Goal: Task Accomplishment & Management: Manage account settings

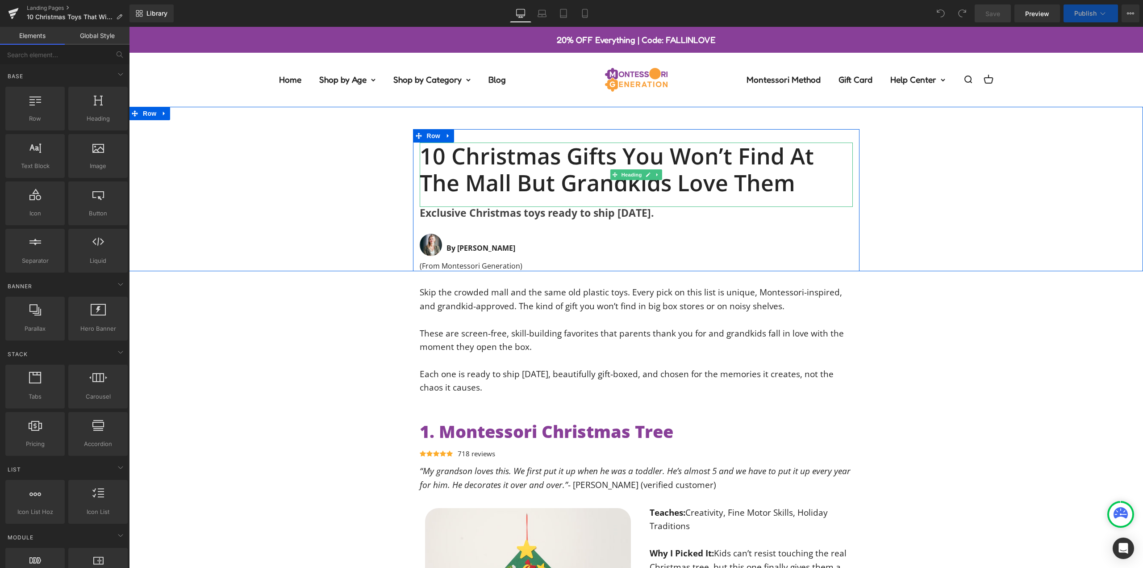
click at [588, 185] on h1 "10 Christmas Gifts You Won’t Find at the Mall but Grandkids Love Them" at bounding box center [636, 169] width 433 height 54
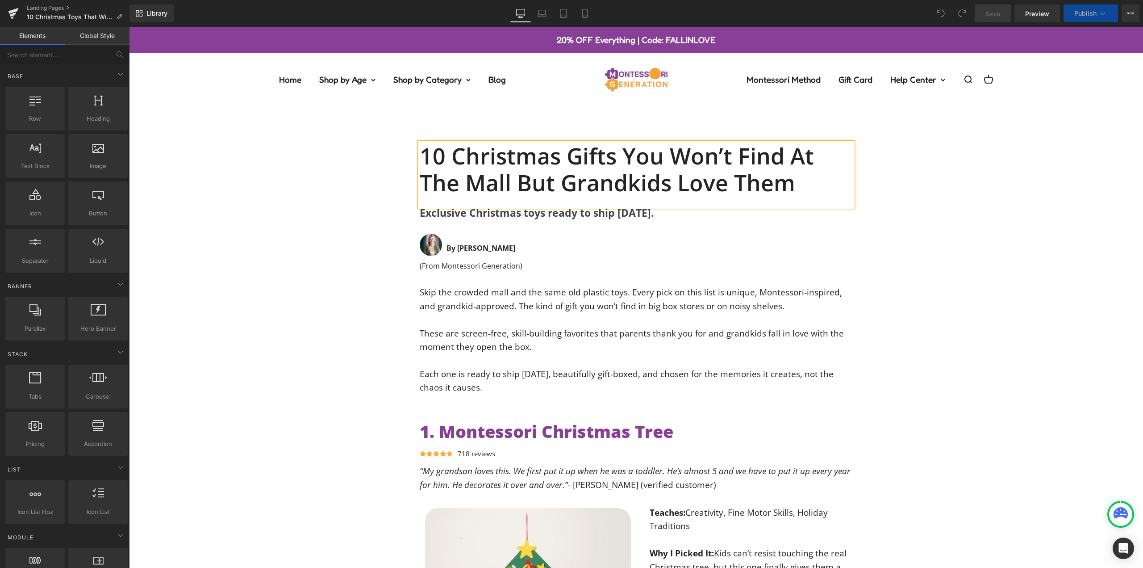
click at [588, 185] on h1 "10 Christmas Gifts You Won’t Find at the Mall but Grandkids Love Them" at bounding box center [636, 169] width 433 height 54
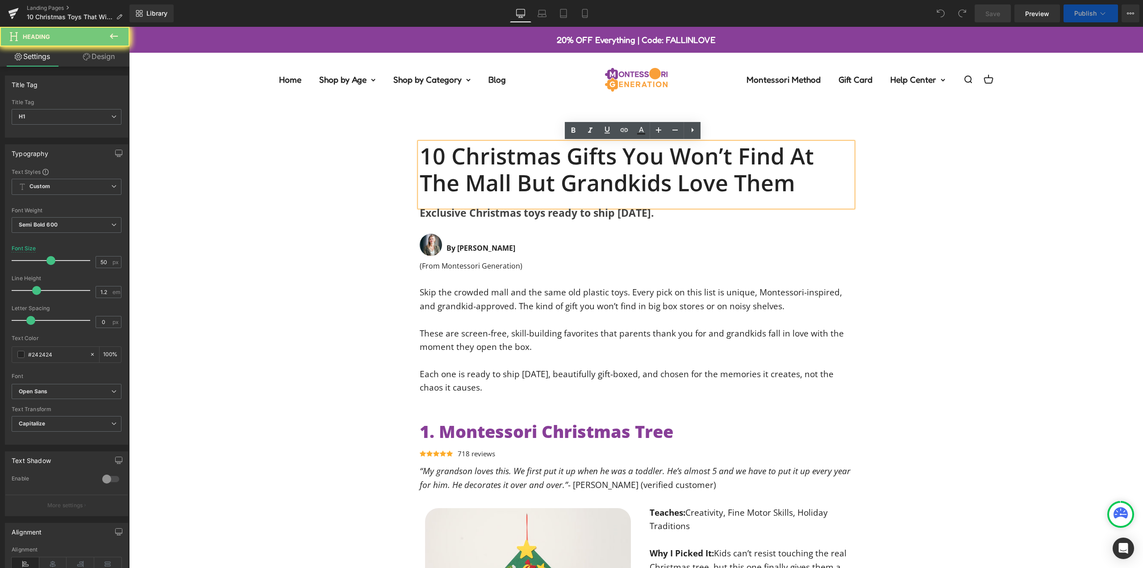
paste div
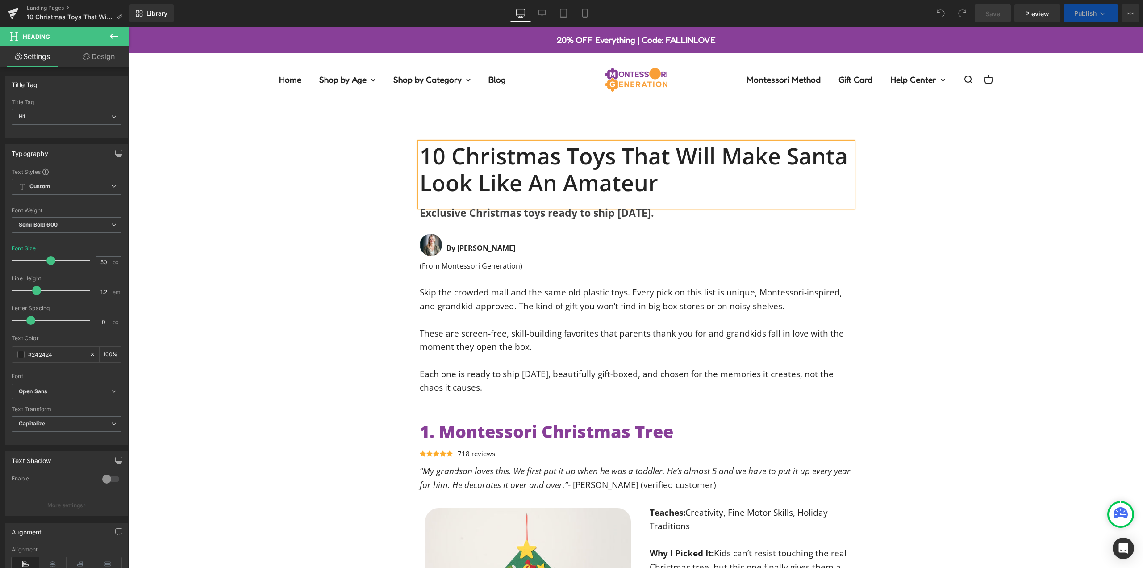
click at [895, 167] on div "10 Christmas Toys That Will Make Santa Look Like an Amateur Heading Exclusive C…" at bounding box center [636, 200] width 1014 height 142
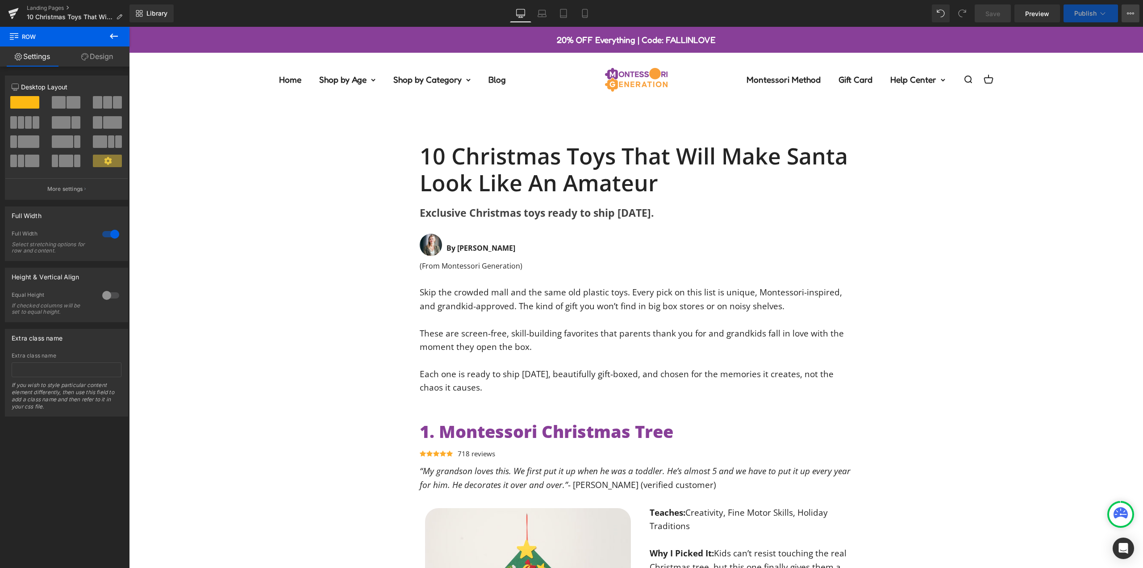
click at [1130, 14] on icon at bounding box center [1131, 14] width 2 height 2
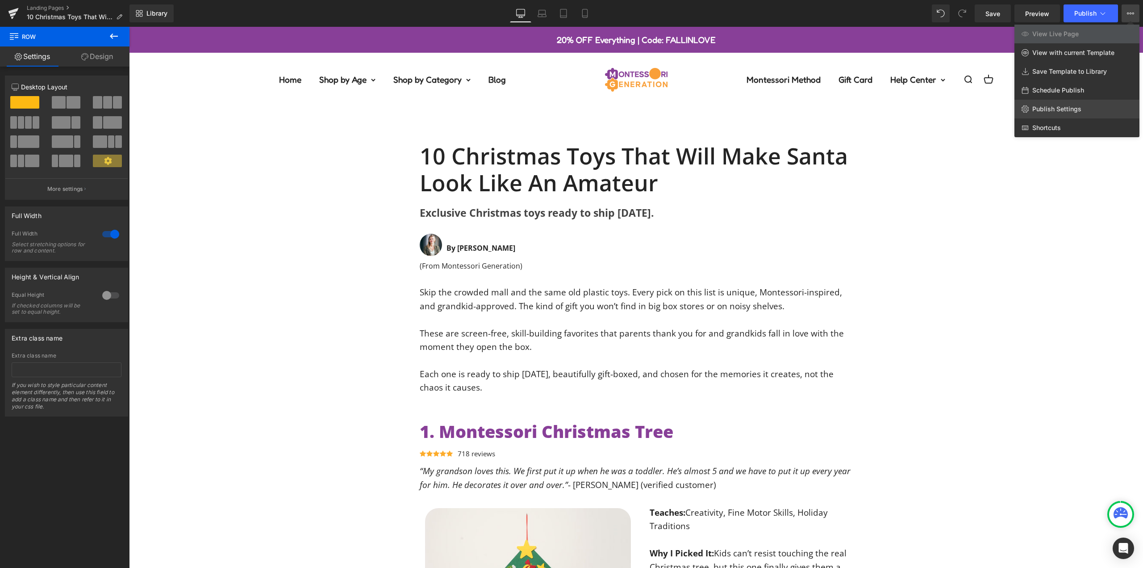
click at [1062, 108] on span "Publish Settings" at bounding box center [1056, 109] width 49 height 8
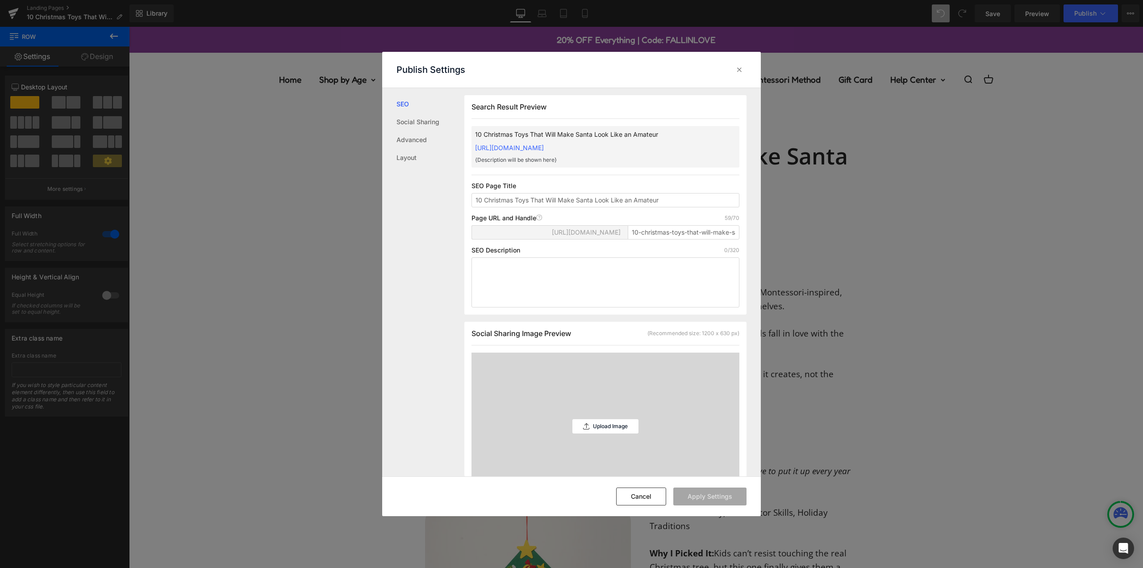
scroll to position [0, 0]
click at [652, 239] on input "10-christmas-toys-that-will-make-santa-look-like-an-amateur" at bounding box center [684, 232] width 112 height 14
paste input "outshine-santa"
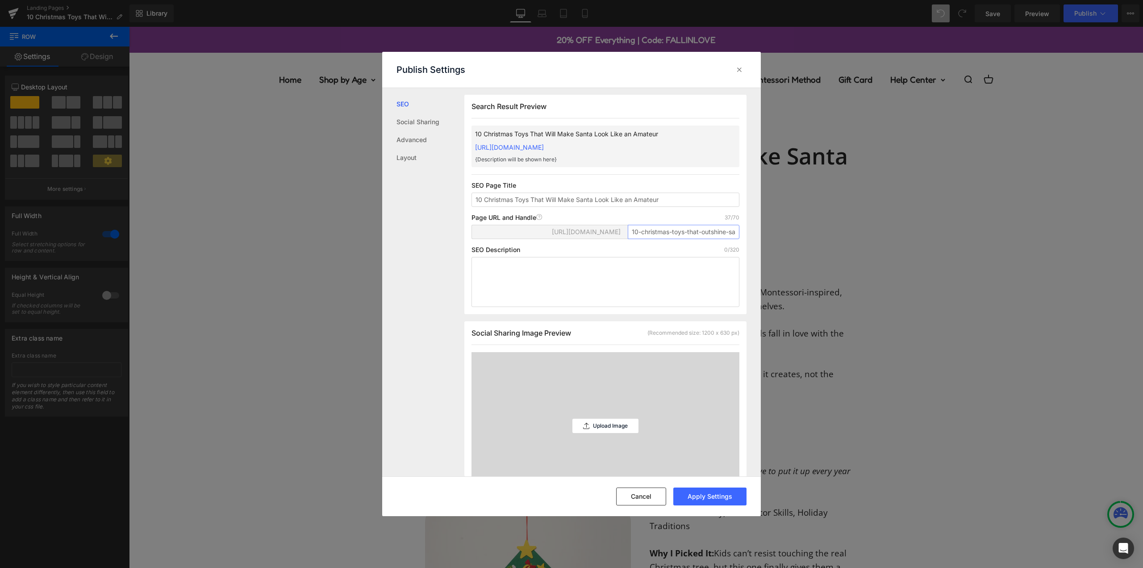
scroll to position [0, 13]
type input "10-christmas-toys-that-outshine-santa"
click at [651, 222] on div "Search Result Preview 10 Christmas Toys That Will Make Santa Look Like an Amate…" at bounding box center [605, 204] width 282 height 219
click at [685, 207] on input "10 Christmas Toys That Will Make Santa Look Like an Amateur" at bounding box center [606, 199] width 268 height 14
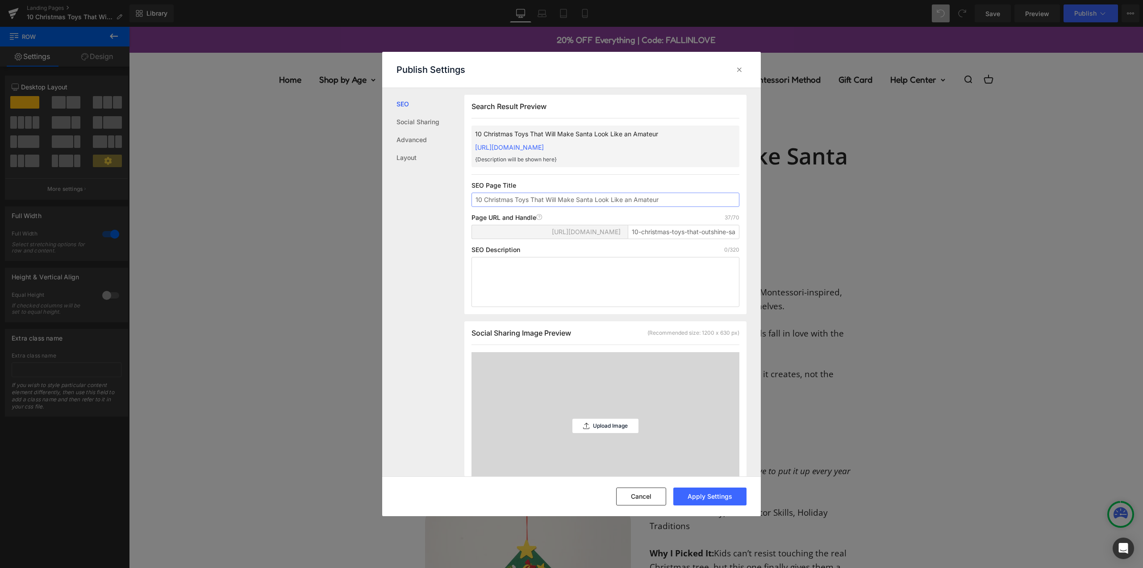
click at [685, 207] on input "10 Christmas Toys That Will Make Santa Look Like an Amateur" at bounding box center [606, 199] width 268 height 14
click at [568, 282] on textarea at bounding box center [606, 282] width 268 height 50
paste textarea "Out-gift Santa this year with 10 Montessori-inspired toys grandkids adore. Smar…"
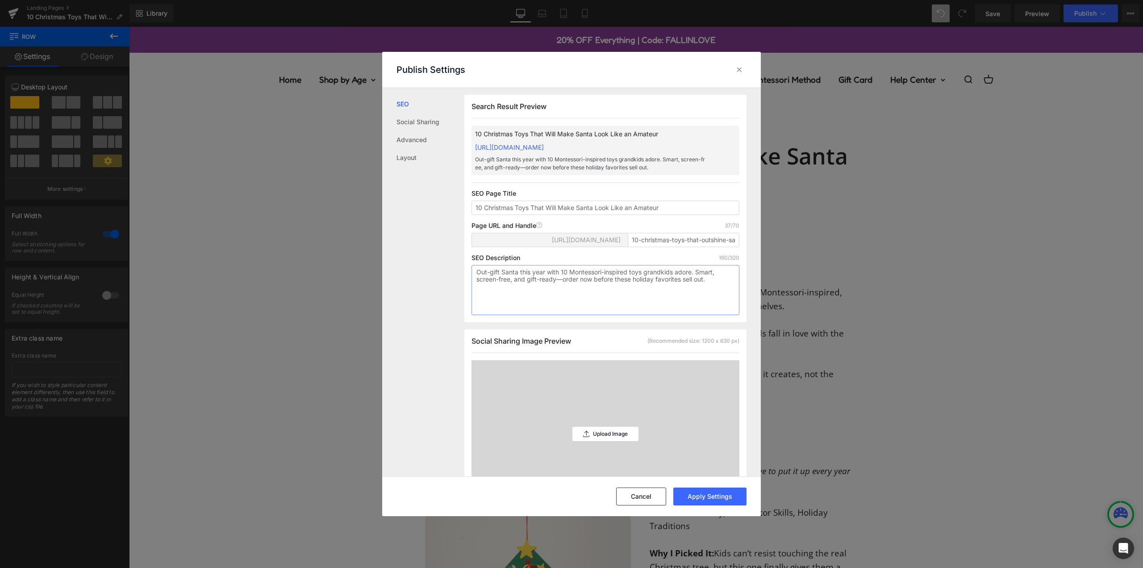
type textarea "Out-gift Santa this year with 10 Montessori-inspired toys grandkids adore. Smar…"
click at [546, 261] on div "SEO Description 160/320" at bounding box center [606, 257] width 268 height 7
click at [709, 500] on button "Apply Settings" at bounding box center [709, 496] width 73 height 18
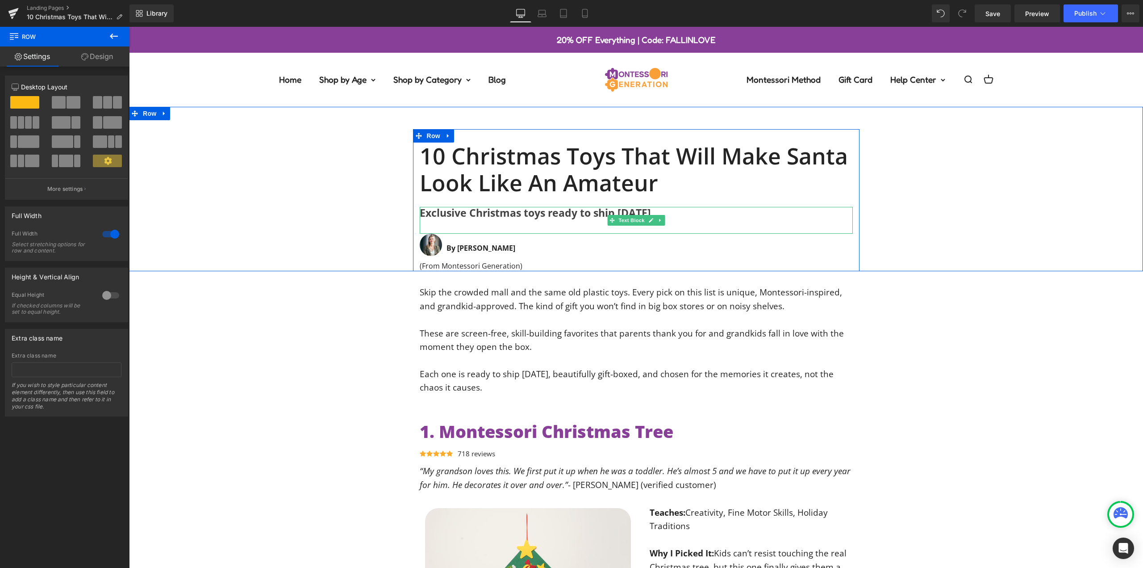
click at [506, 215] on b "Exclusive Christmas toys ready to ship [DATE]." at bounding box center [537, 212] width 234 height 14
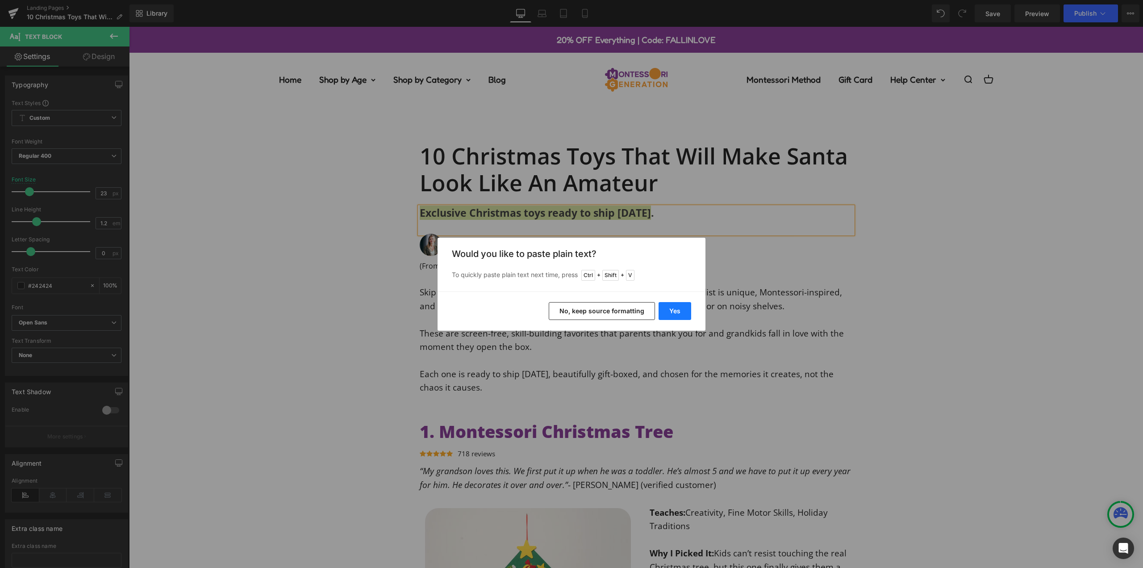
click at [676, 310] on button "Yes" at bounding box center [675, 311] width 33 height 18
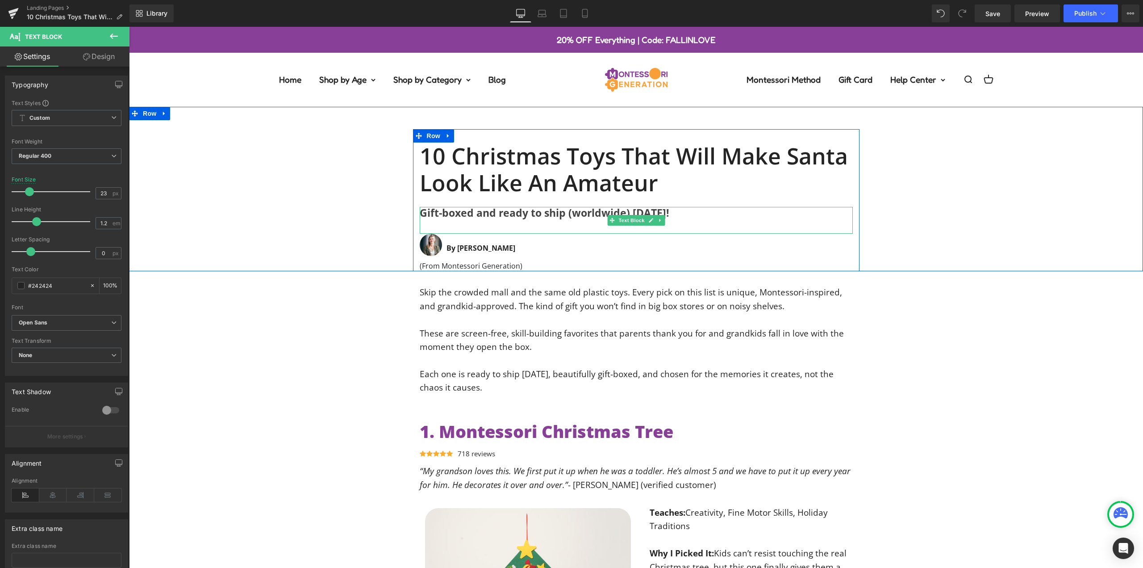
click at [473, 222] on div "Gift-boxed and ready to ship (worldwide) [DATE]!" at bounding box center [636, 220] width 433 height 27
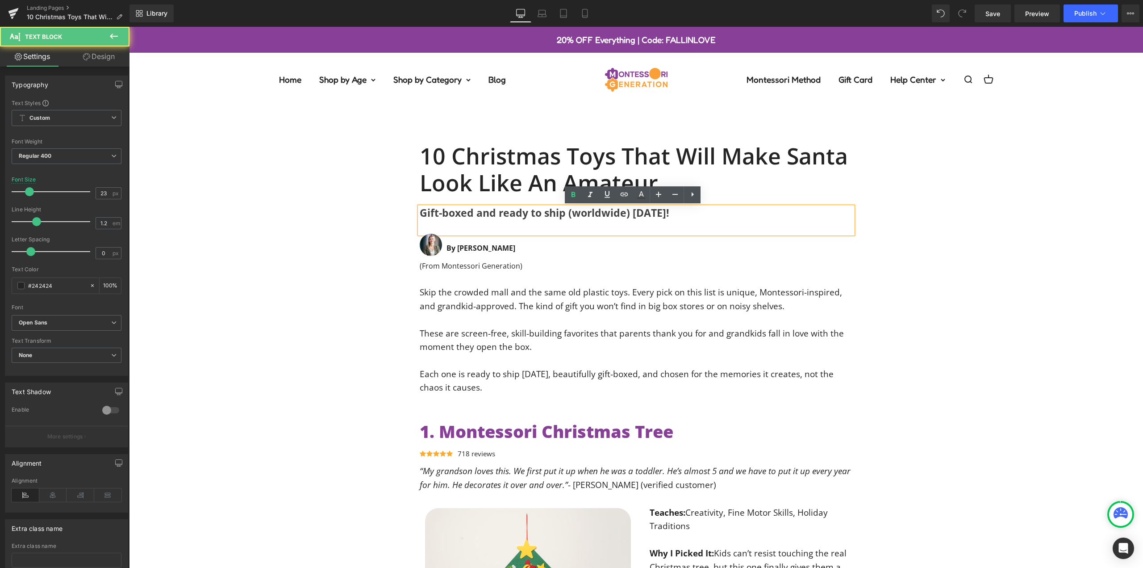
click at [465, 225] on div "Gift-boxed and ready to ship (worldwide) [DATE]!" at bounding box center [636, 220] width 433 height 27
click at [372, 215] on div "10 Christmas Toys That Will Make Santa Look Like an Amateur Heading Gift-boxed …" at bounding box center [636, 200] width 1014 height 142
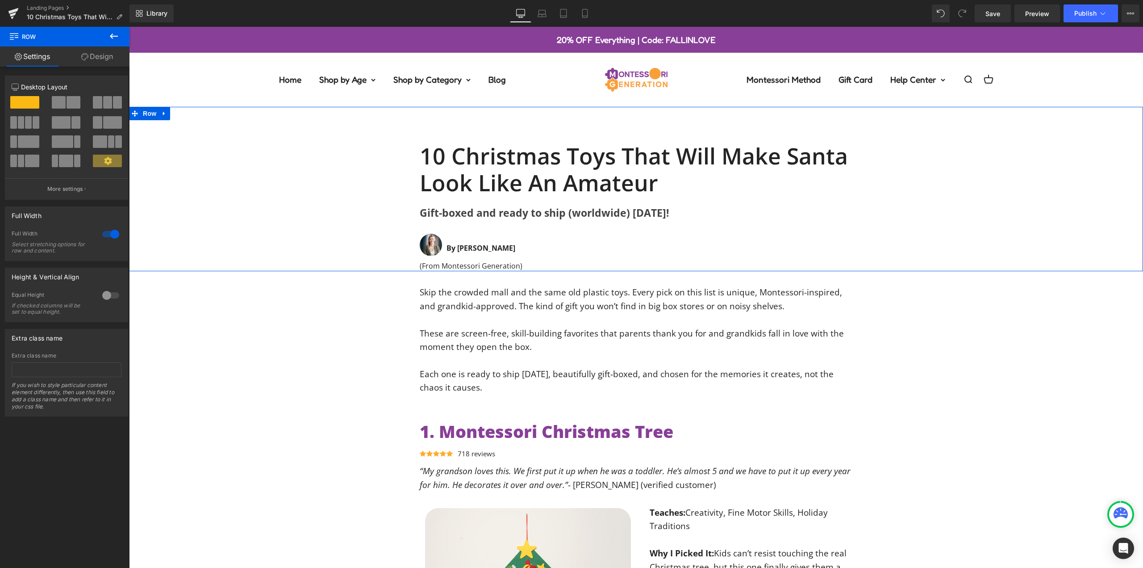
scroll to position [89, 0]
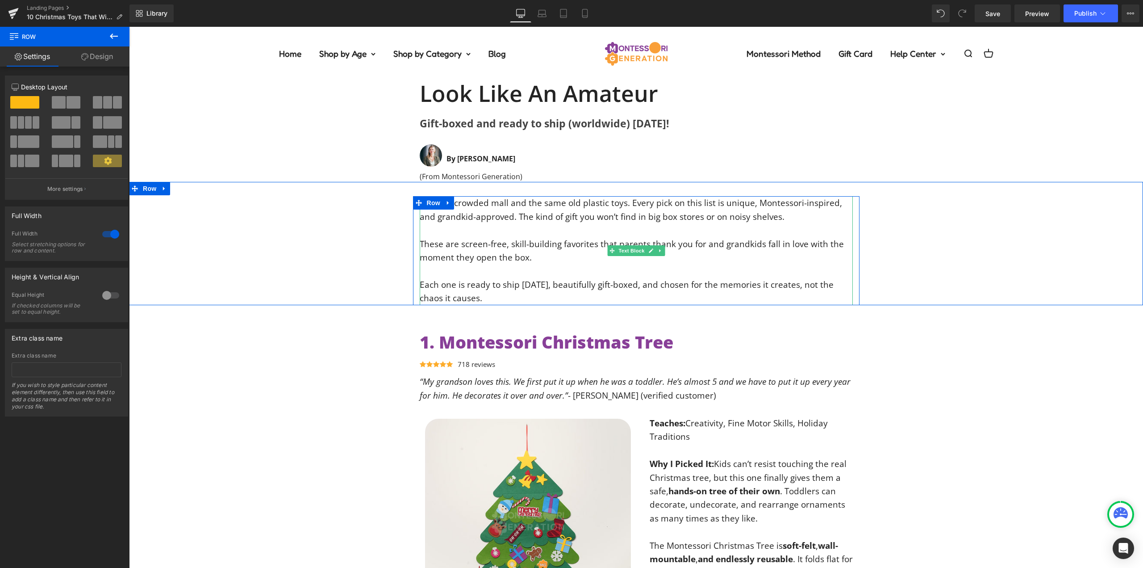
click at [476, 267] on p at bounding box center [636, 270] width 433 height 13
click at [455, 299] on p "Each one is ready to ship [DATE], beautifully gift-boxed, and chosen for the me…" at bounding box center [636, 291] width 433 height 27
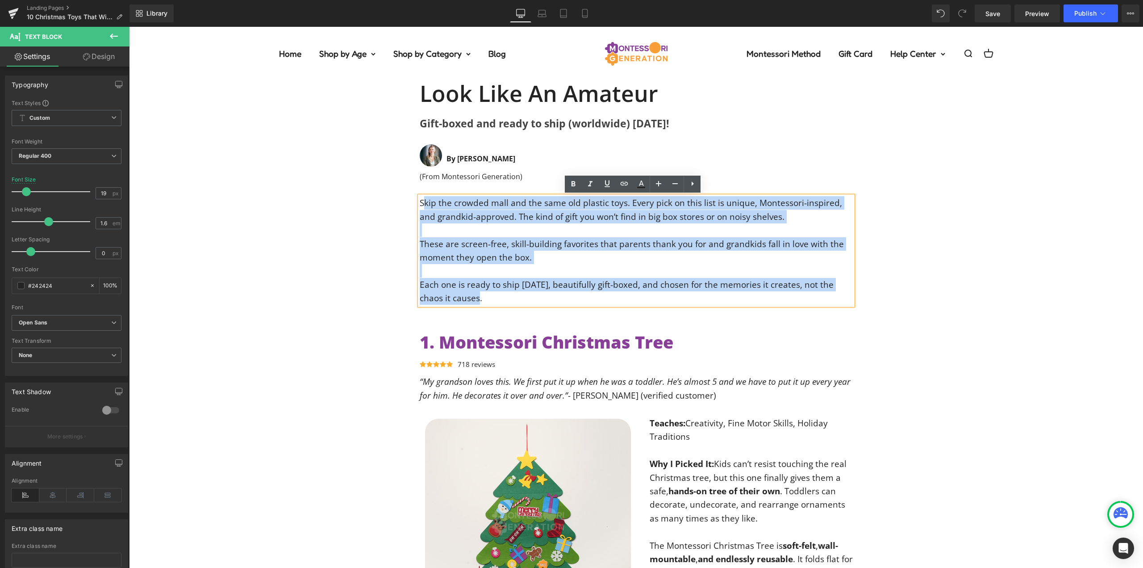
drag, startPoint x: 458, startPoint y: 299, endPoint x: 481, endPoint y: 212, distance: 90.5
click at [420, 204] on div "Skip the crowded mall and the same old plastic toys. Every pick on this list is…" at bounding box center [636, 250] width 433 height 109
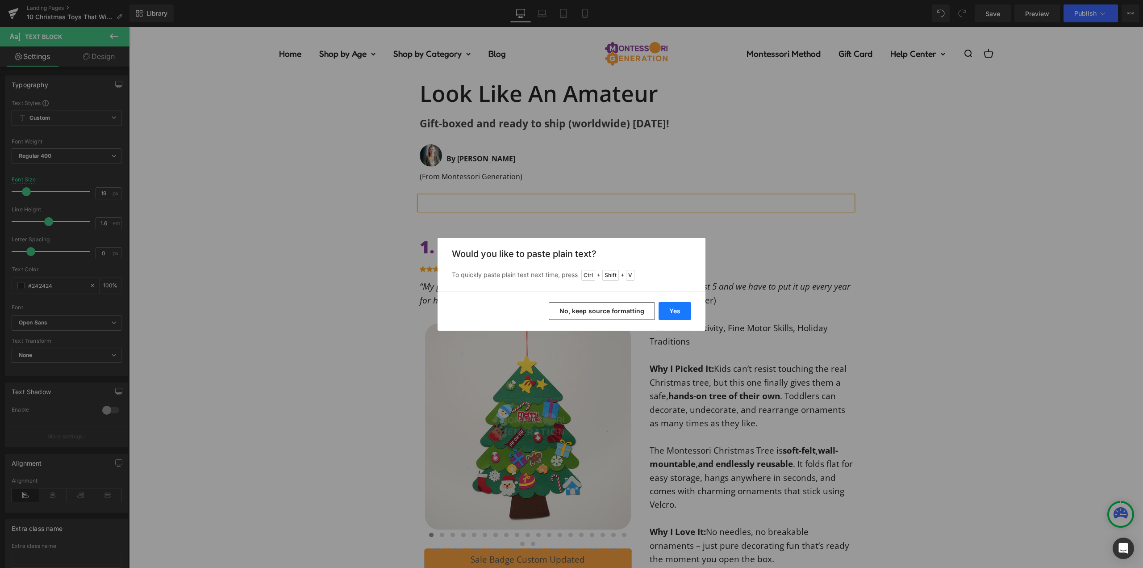
drag, startPoint x: 542, startPoint y: 285, endPoint x: 668, endPoint y: 311, distance: 129.5
click at [668, 311] on button "Yes" at bounding box center [675, 311] width 33 height 18
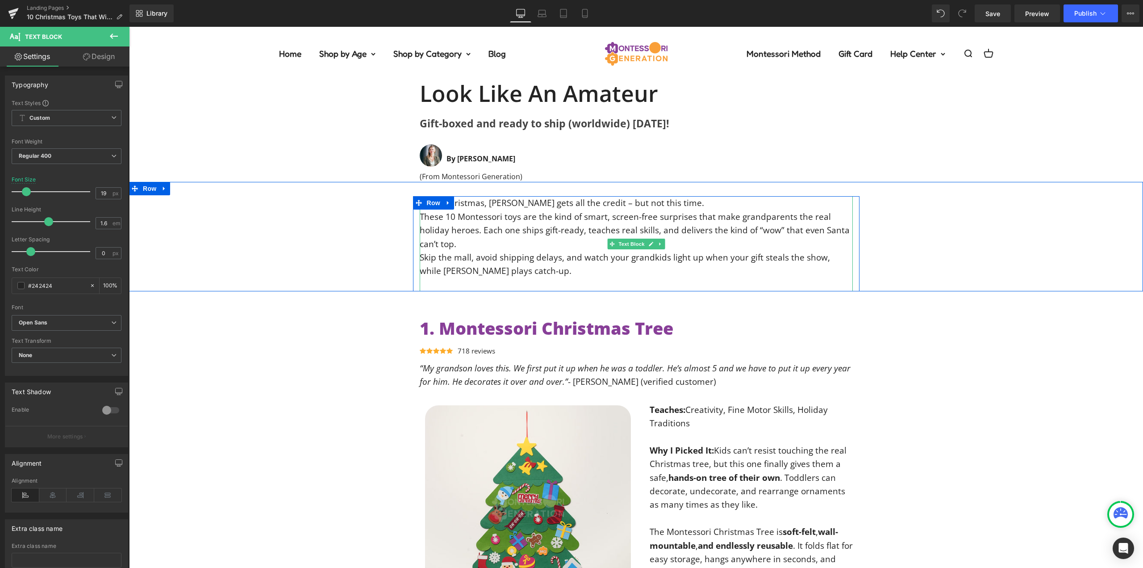
click at [664, 203] on p "Every Christmas, [PERSON_NAME] gets all the credit – but not this time." at bounding box center [636, 202] width 433 height 13
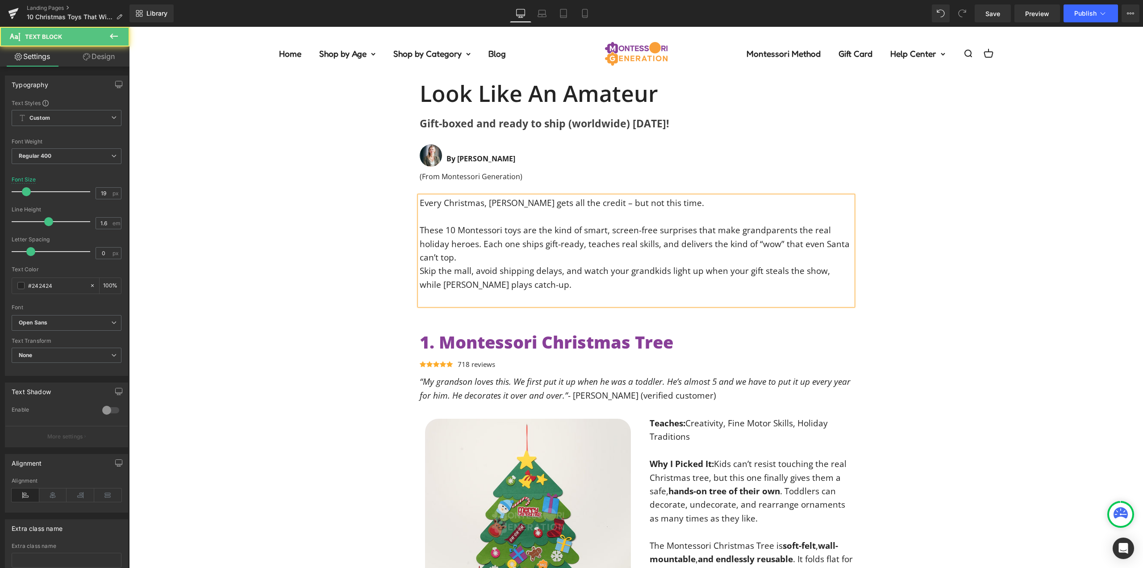
click at [489, 259] on p "These 10 Montessori toys are the kind of smart, screen-free surprises that make…" at bounding box center [636, 243] width 433 height 41
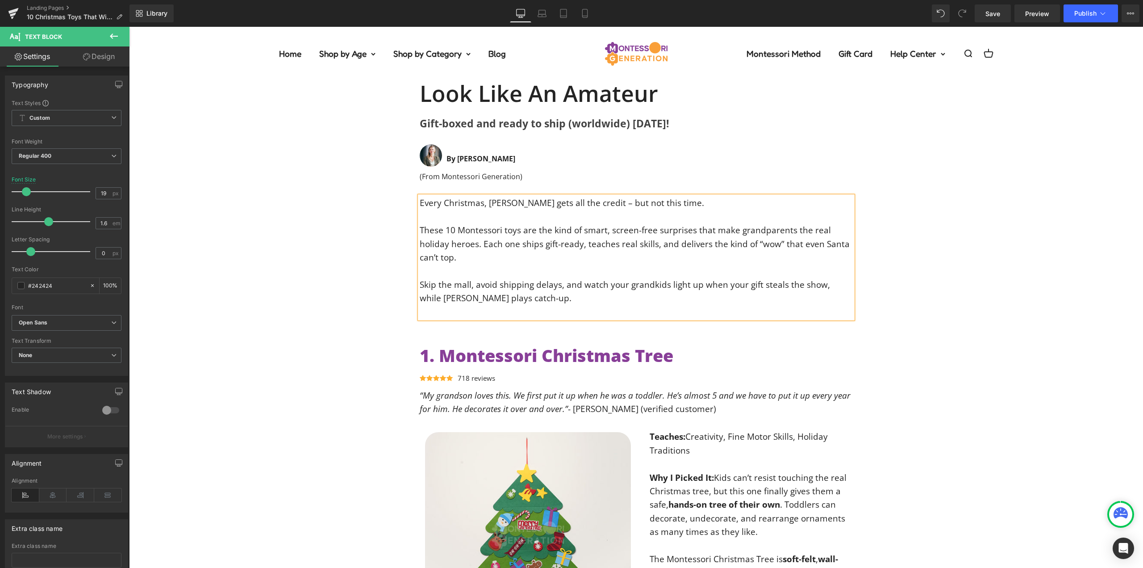
click at [447, 305] on p at bounding box center [636, 311] width 433 height 13
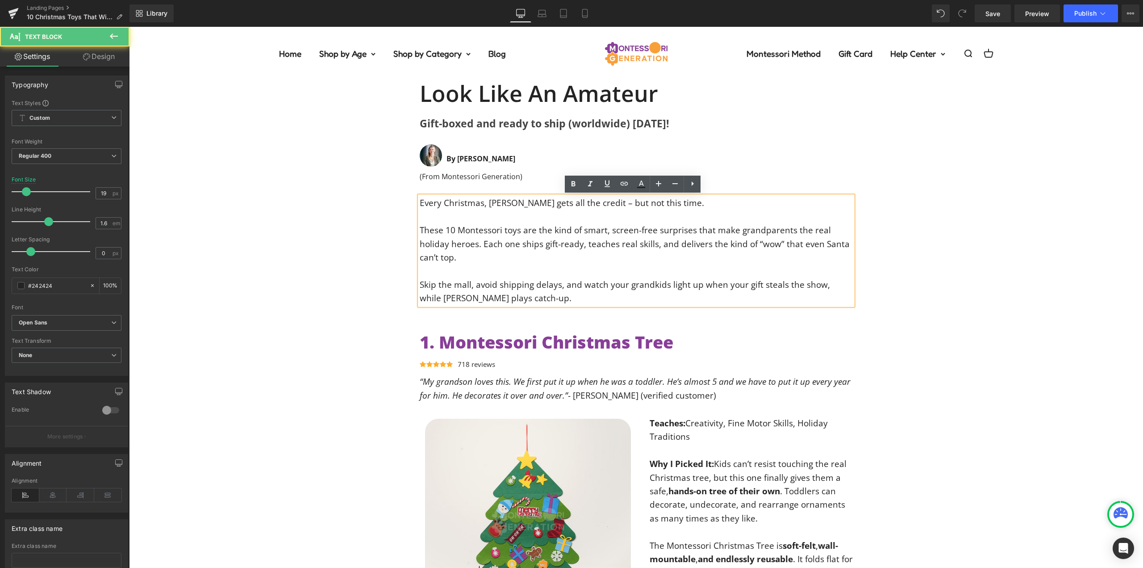
click at [383, 280] on div "Every Christmas, [PERSON_NAME] gets all the credit – but not this time. These …" at bounding box center [636, 250] width 1014 height 109
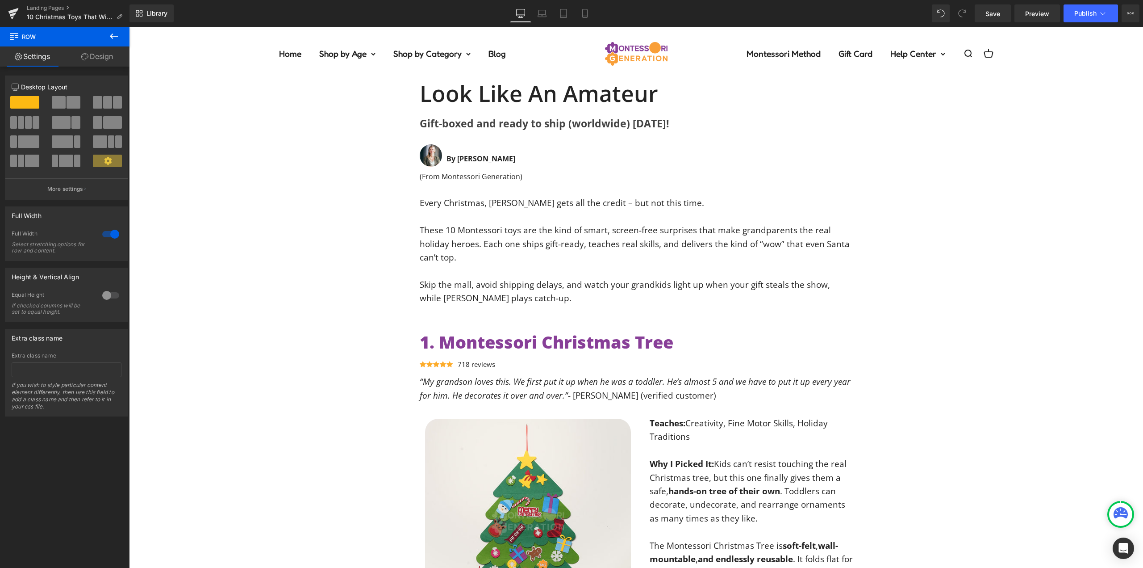
click at [942, 222] on div "Every Christmas, [PERSON_NAME] gets all the credit – but not this time. These …" at bounding box center [636, 250] width 1014 height 109
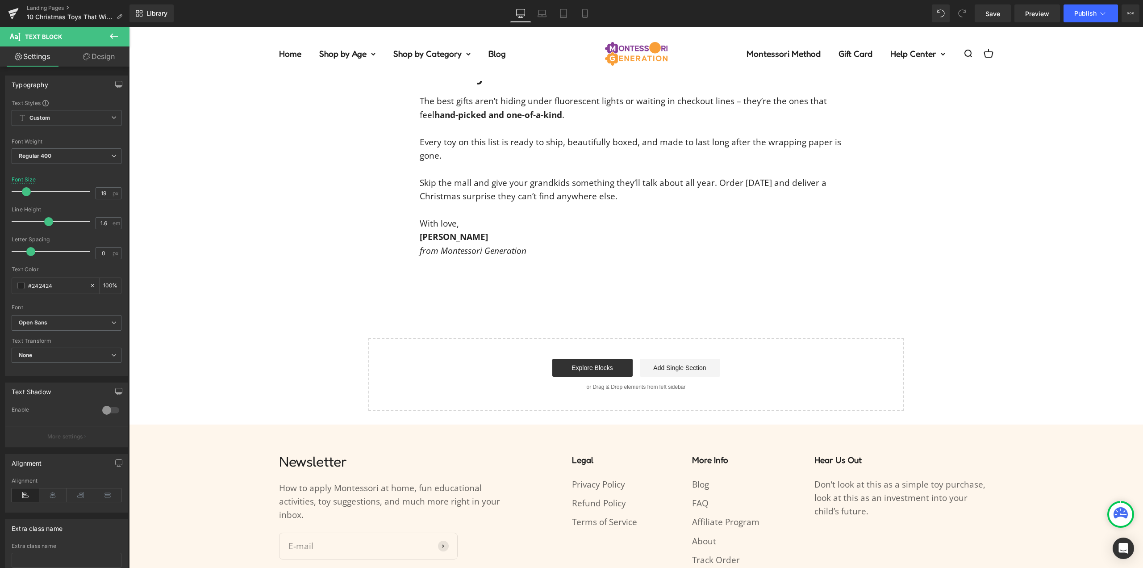
scroll to position [4641, 0]
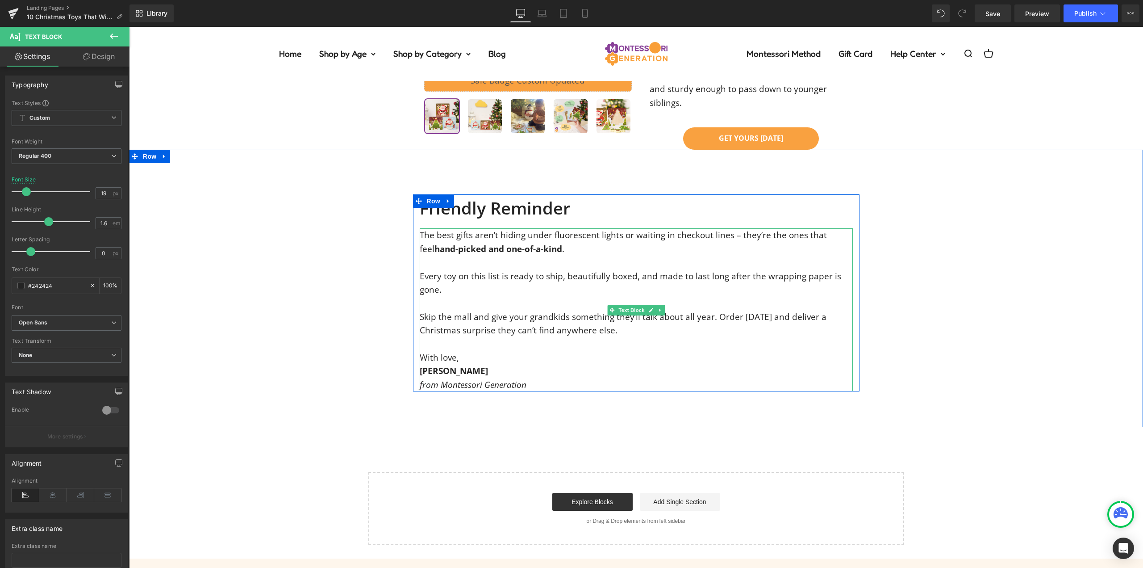
click at [519, 364] on p "[PERSON_NAME]" at bounding box center [636, 370] width 433 height 13
click at [516, 378] on p "from Montessori Generation" at bounding box center [636, 384] width 433 height 13
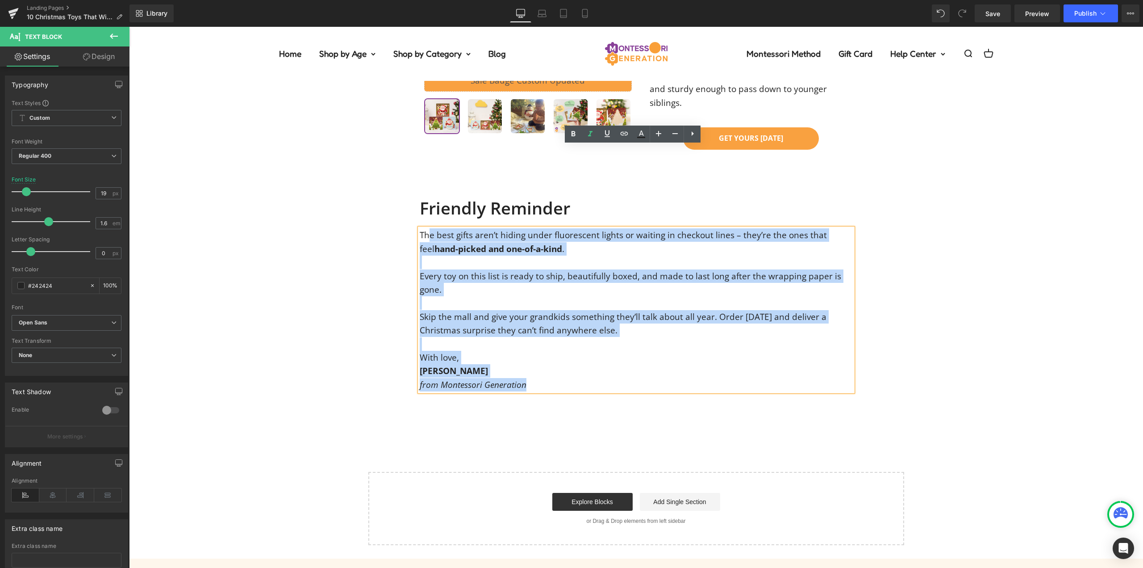
drag, startPoint x: 499, startPoint y: 300, endPoint x: 426, endPoint y: 154, distance: 162.3
click at [426, 228] on div "The best gifts aren’t hiding under fluorescent lights or waiting in checkout li…" at bounding box center [636, 309] width 433 height 163
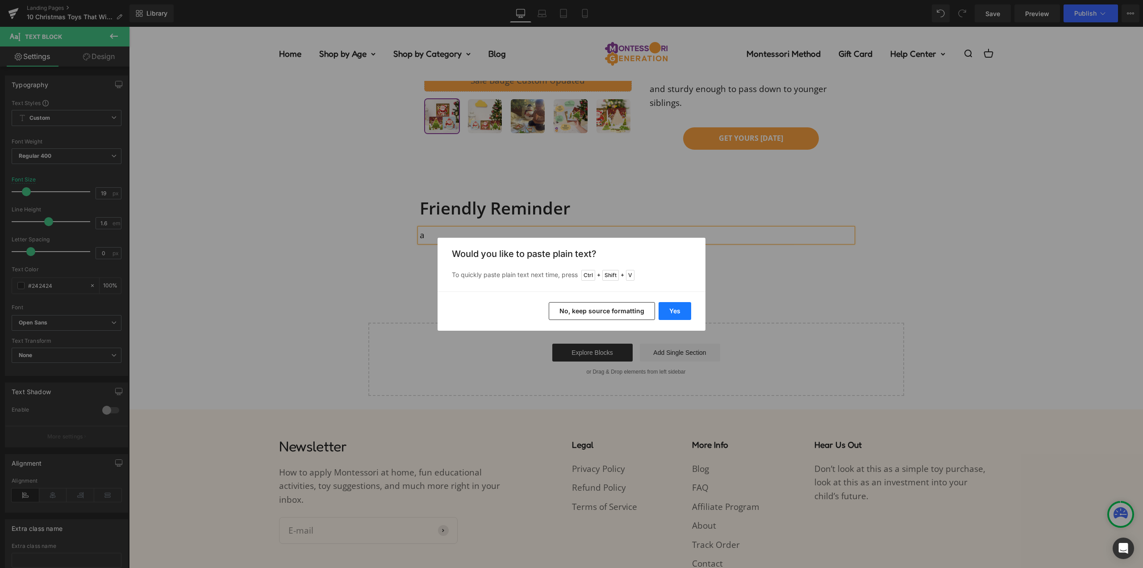
drag, startPoint x: 677, startPoint y: 313, endPoint x: 547, endPoint y: 287, distance: 132.9
click at [677, 313] on button "Yes" at bounding box center [675, 311] width 33 height 18
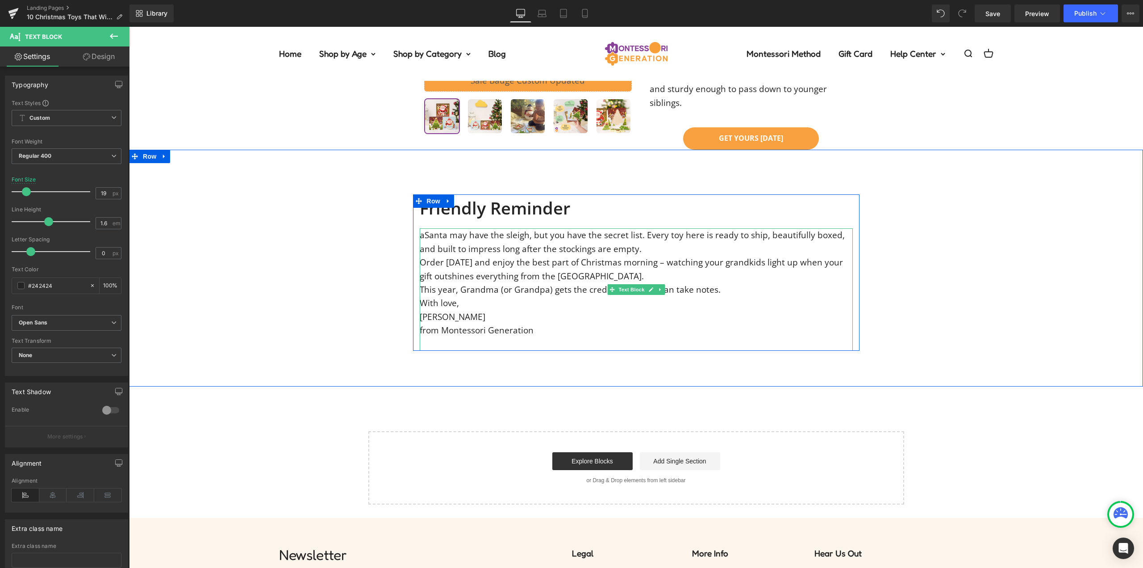
click at [421, 228] on div "aSanta may have the sleigh, but you have the secret list. Every toy here is rea…" at bounding box center [636, 289] width 433 height 122
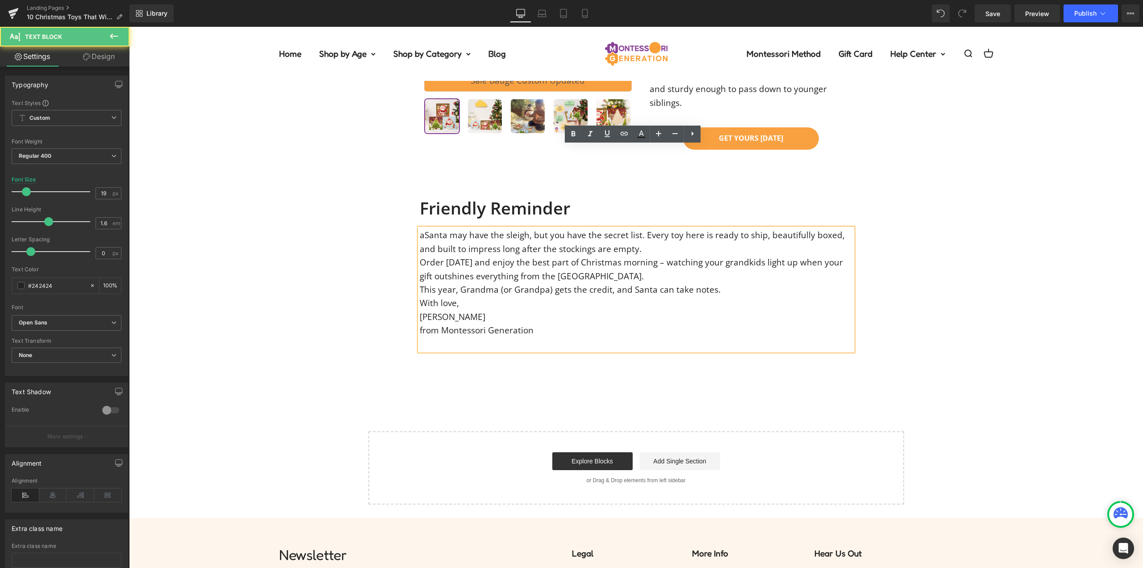
click at [420, 228] on div "aSanta may have the sleigh, but you have the secret list. Every toy here is rea…" at bounding box center [636, 289] width 433 height 122
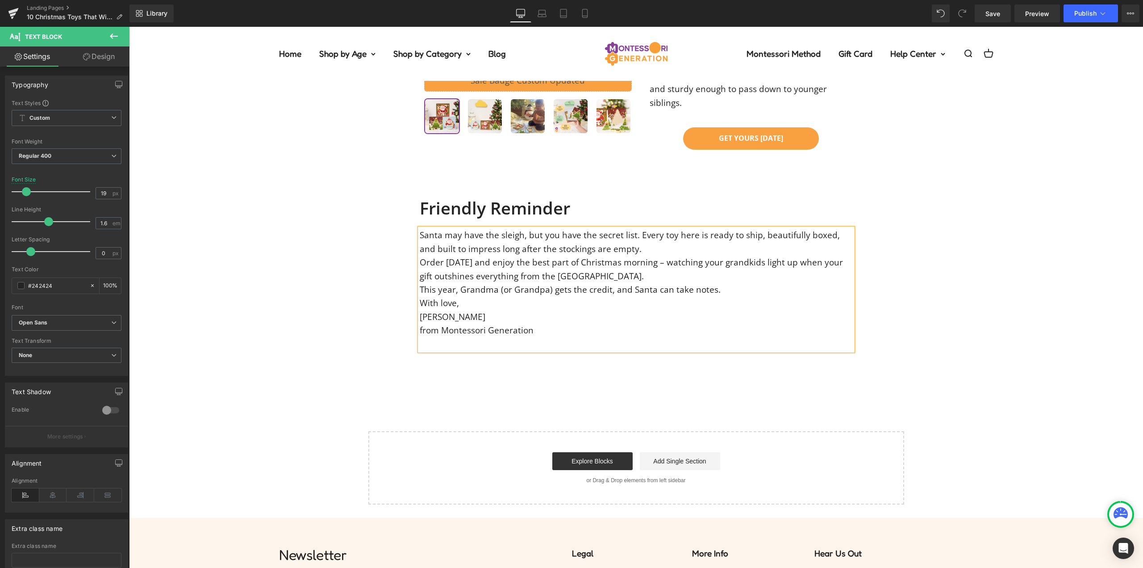
click at [633, 228] on div "Santa may have the sleigh, but you have the secret list. Every toy here is read…" at bounding box center [636, 289] width 433 height 122
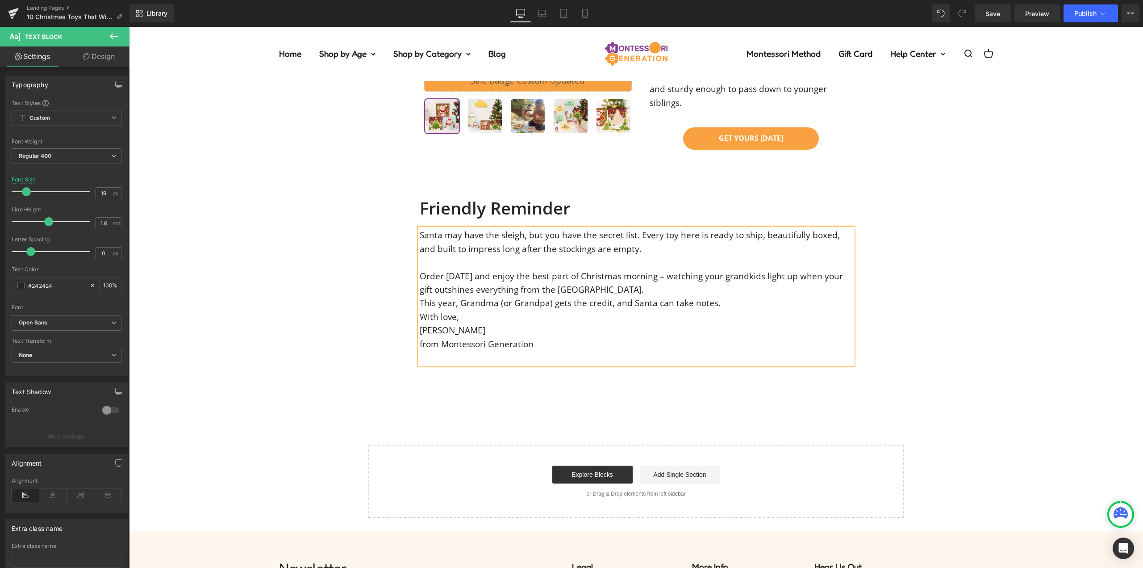
click at [595, 269] on div "Order [DATE] and enjoy the best part of Christmas morning – watching your grand…" at bounding box center [636, 282] width 433 height 27
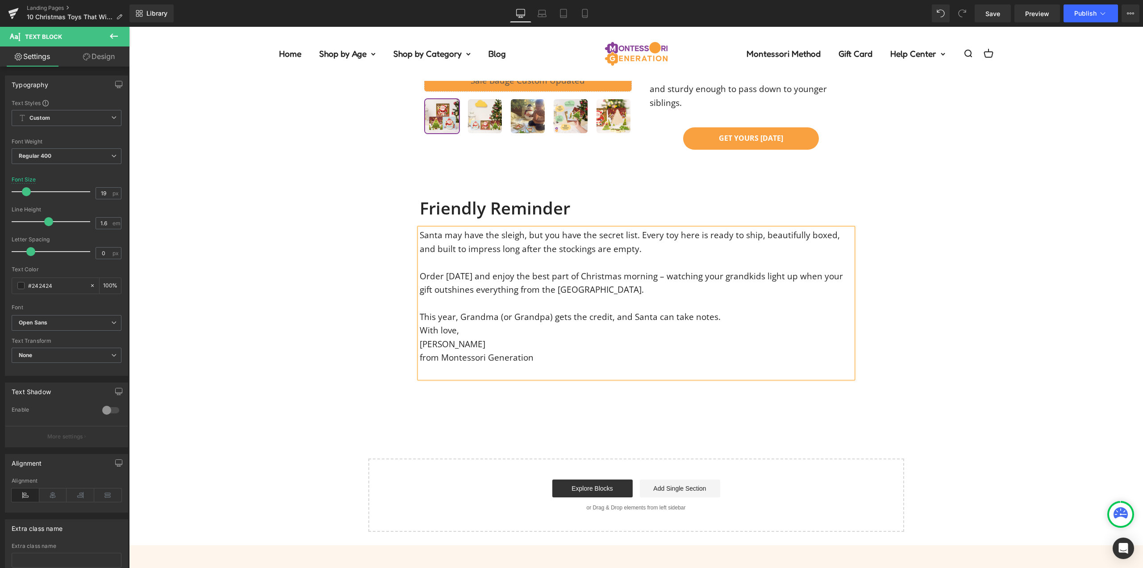
click at [719, 310] on div "This year, Grandma (or Grandpa) gets the credit, and Santa can take notes." at bounding box center [636, 316] width 433 height 13
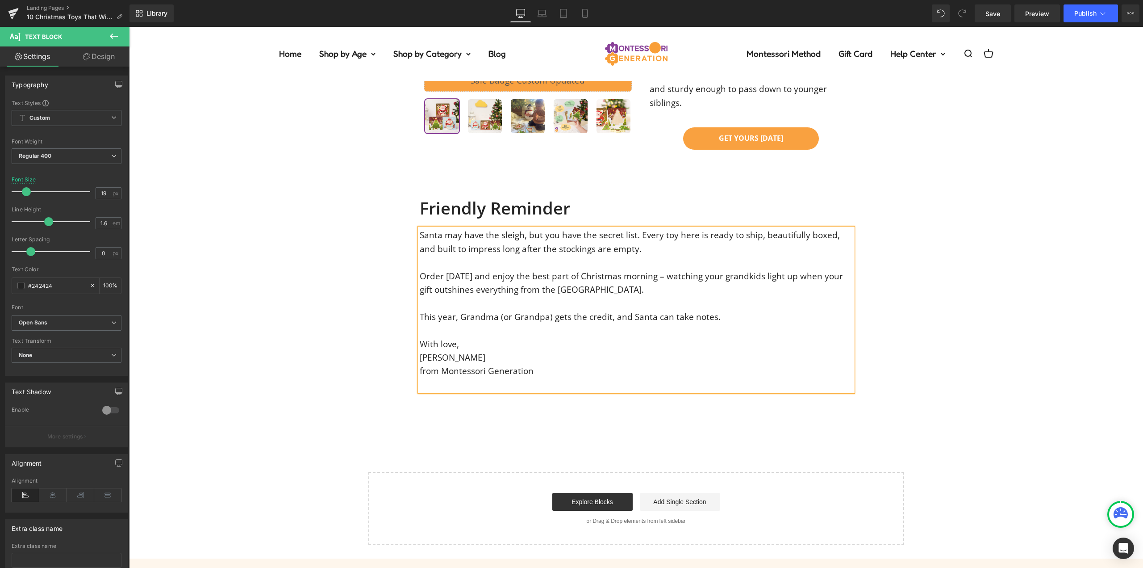
click at [459, 378] on div at bounding box center [636, 384] width 433 height 13
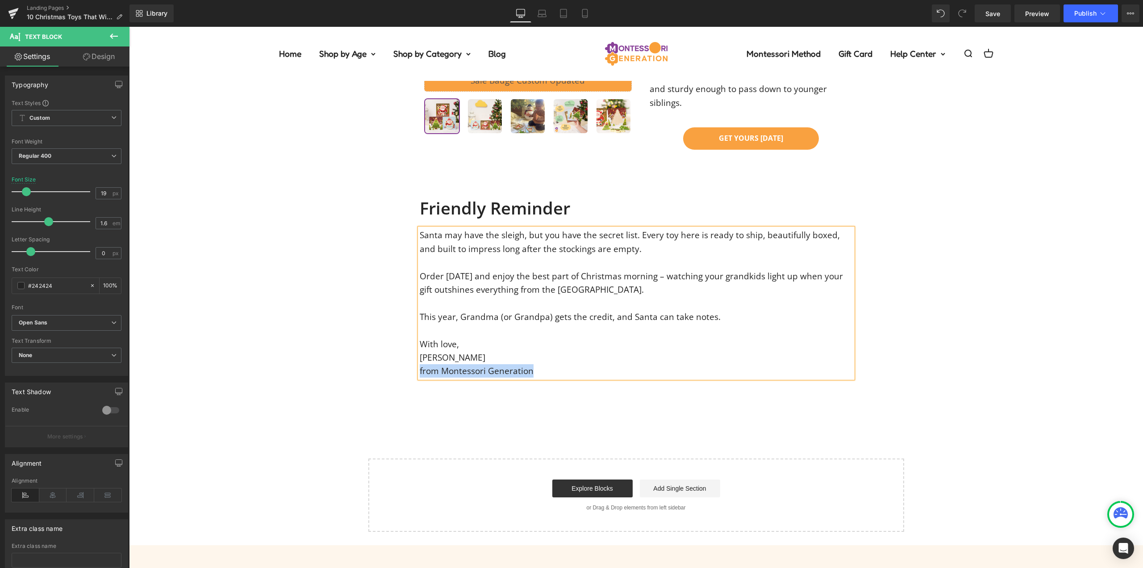
drag, startPoint x: 495, startPoint y: 289, endPoint x: 417, endPoint y: 289, distance: 77.2
click at [420, 364] on div "from Montessori Generation" at bounding box center [636, 370] width 433 height 13
click at [594, 134] on icon at bounding box center [590, 134] width 11 height 11
drag, startPoint x: 448, startPoint y: 276, endPoint x: 349, endPoint y: 271, distance: 98.8
click at [420, 351] on div "[PERSON_NAME]" at bounding box center [636, 357] width 433 height 13
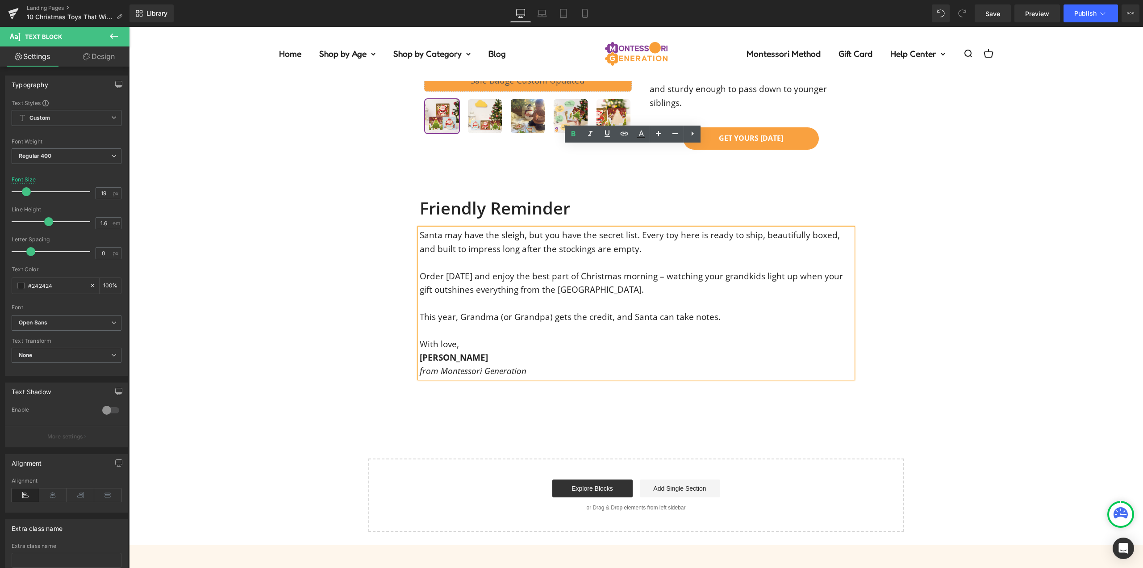
click at [342, 248] on div "Friendly Reminder Heading Santa may have the sleigh, but you have the secret li…" at bounding box center [636, 286] width 1014 height 184
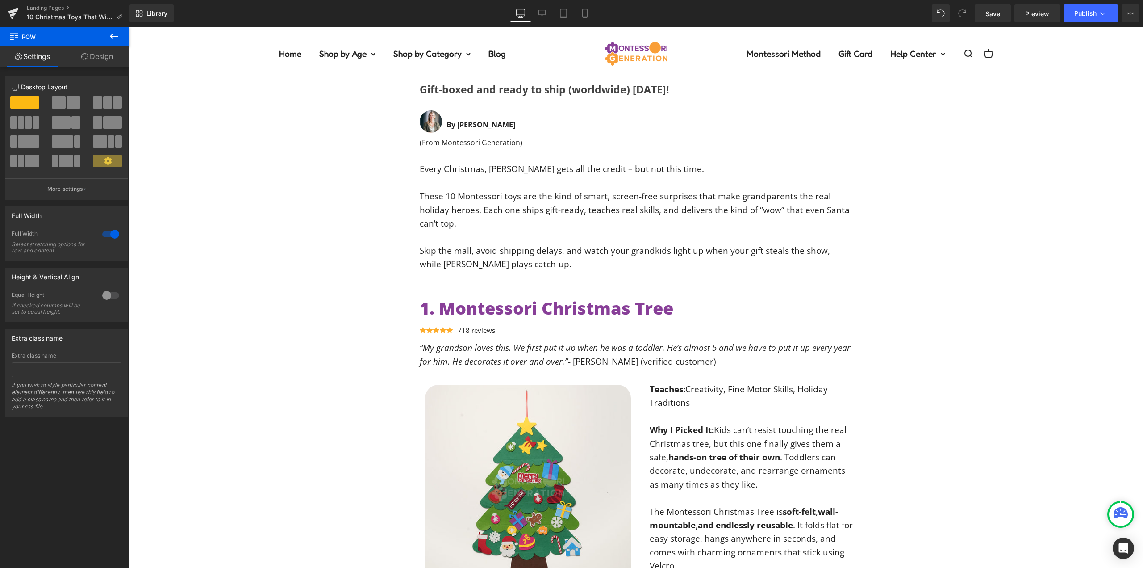
scroll to position [0, 0]
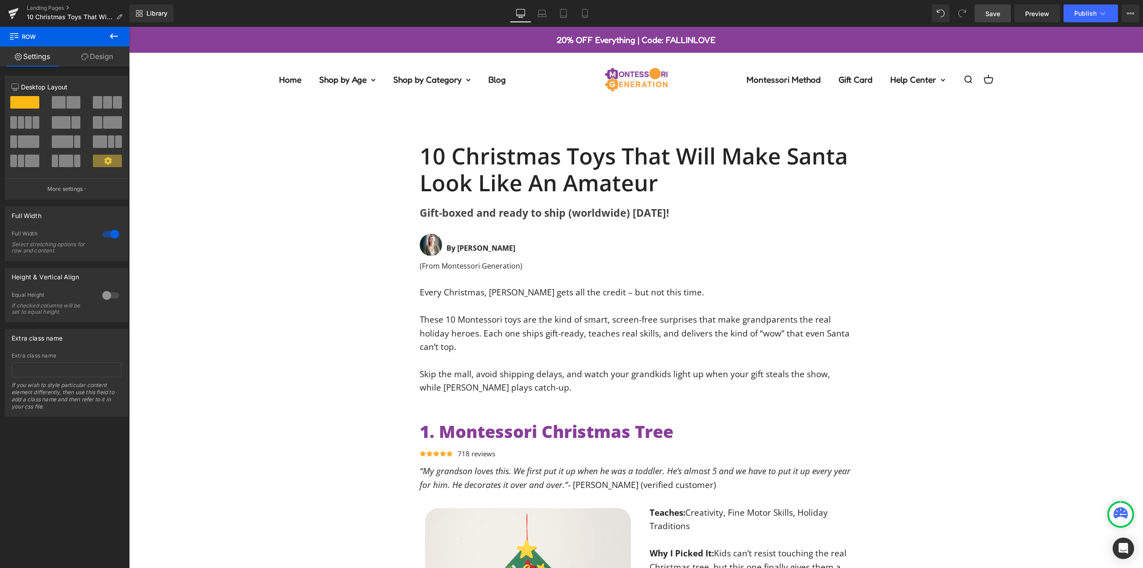
drag, startPoint x: 866, startPoint y: 120, endPoint x: 992, endPoint y: 12, distance: 166.6
click at [992, 12] on span "Save" at bounding box center [992, 13] width 15 height 9
click at [1086, 9] on button "Publish" at bounding box center [1091, 13] width 54 height 18
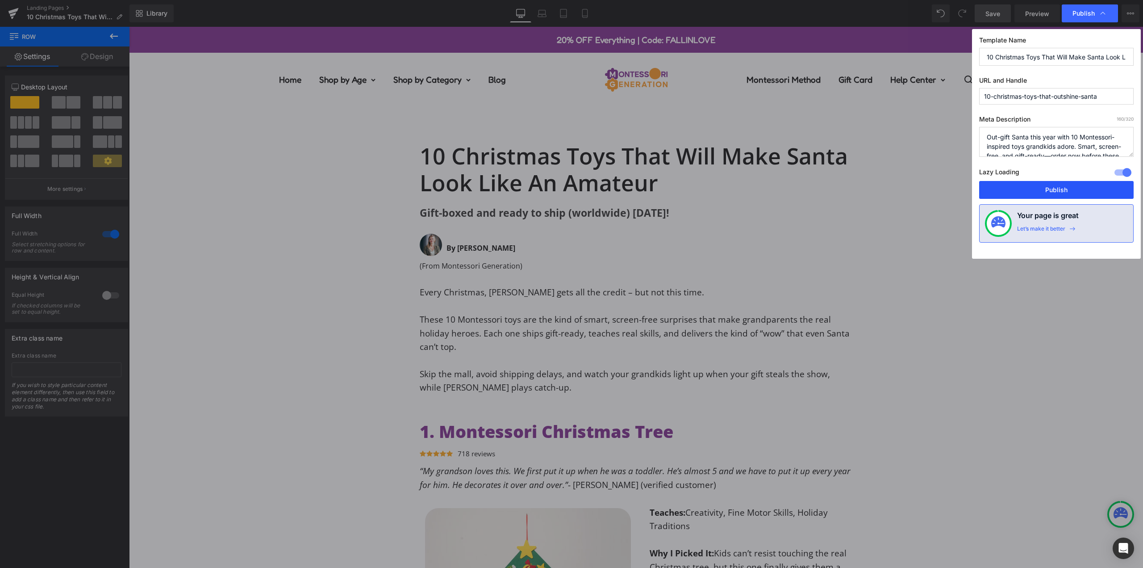
click at [1060, 193] on button "Publish" at bounding box center [1056, 190] width 154 height 18
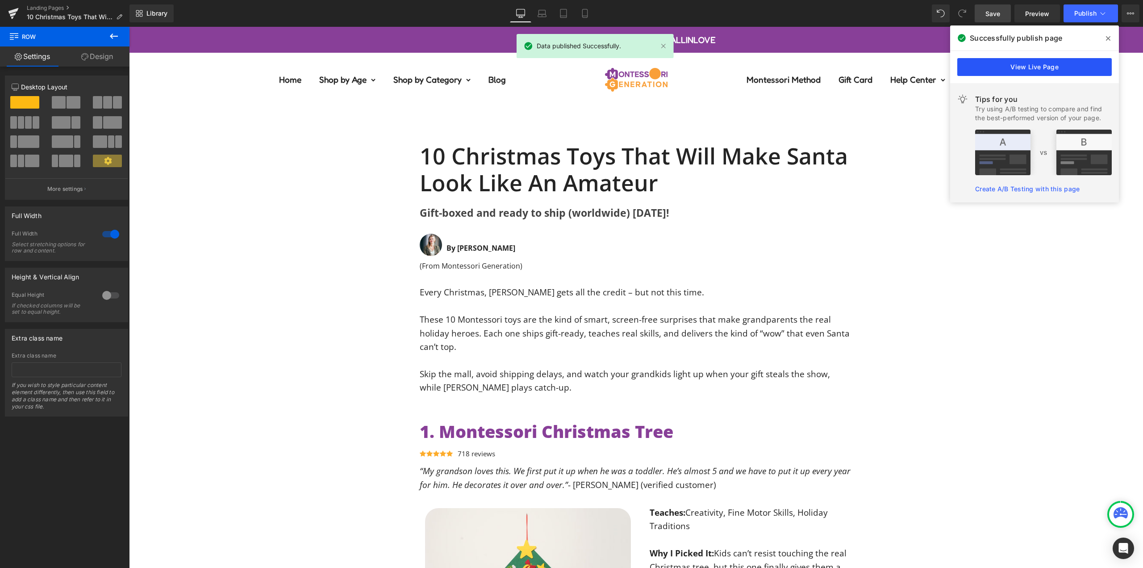
click at [1053, 68] on link "View Live Page" at bounding box center [1034, 67] width 154 height 18
